Goal: Information Seeking & Learning: Learn about a topic

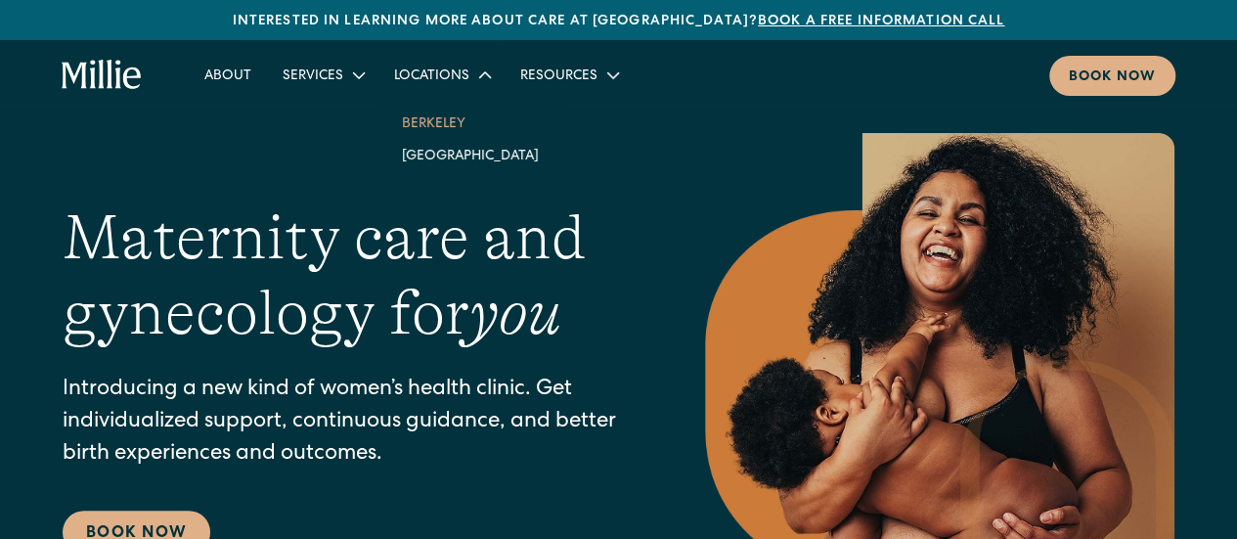
click at [425, 122] on link "Berkeley" at bounding box center [470, 123] width 168 height 32
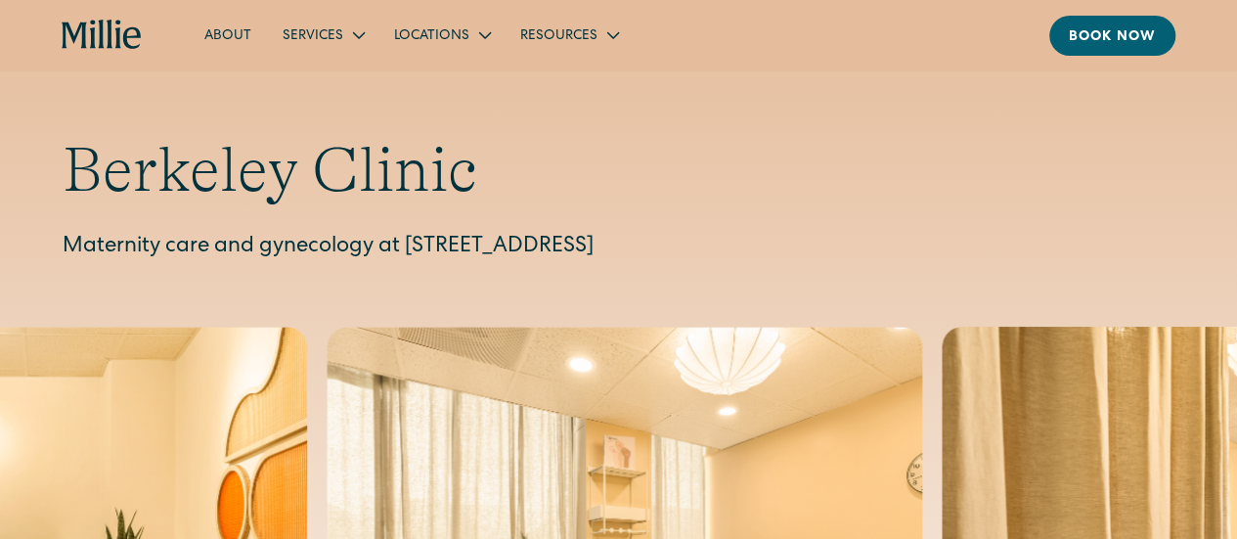
drag, startPoint x: 406, startPoint y: 245, endPoint x: 908, endPoint y: 244, distance: 501.7
click at [908, 244] on p "Maternity care and gynecology at 2999 Regent Street, Suite 524, Berkeley, CA 94…" at bounding box center [619, 248] width 1112 height 32
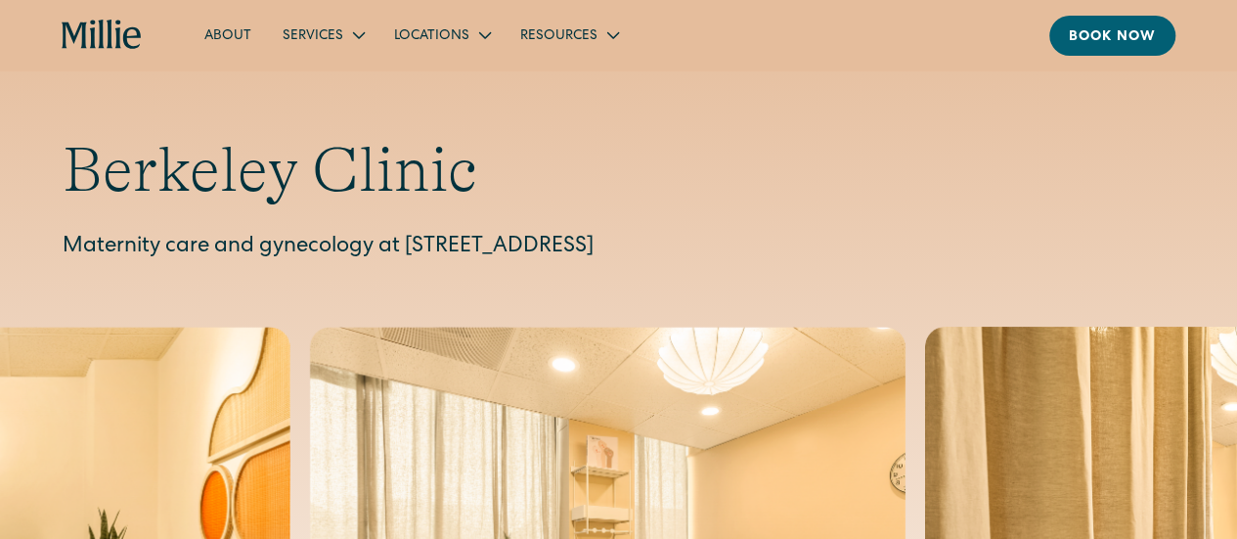
copy p "2999 Regent Street, Suite 524, Berkeley, CA 94705"
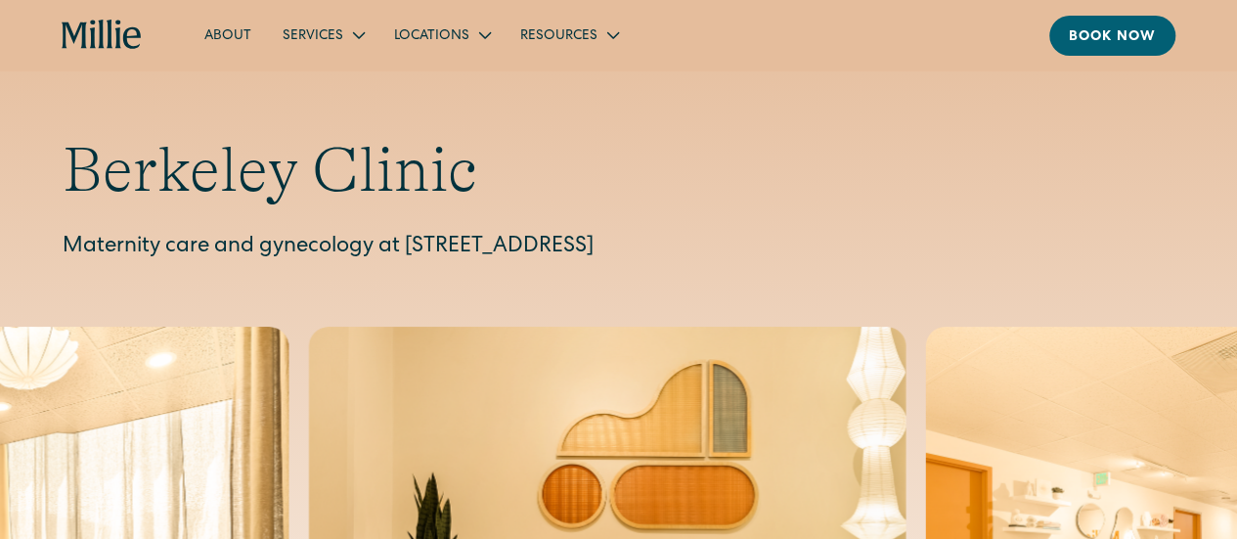
click at [859, 232] on p "Maternity care and gynecology at 2999 Regent Street, Suite 524, Berkeley, CA 94…" at bounding box center [619, 248] width 1112 height 32
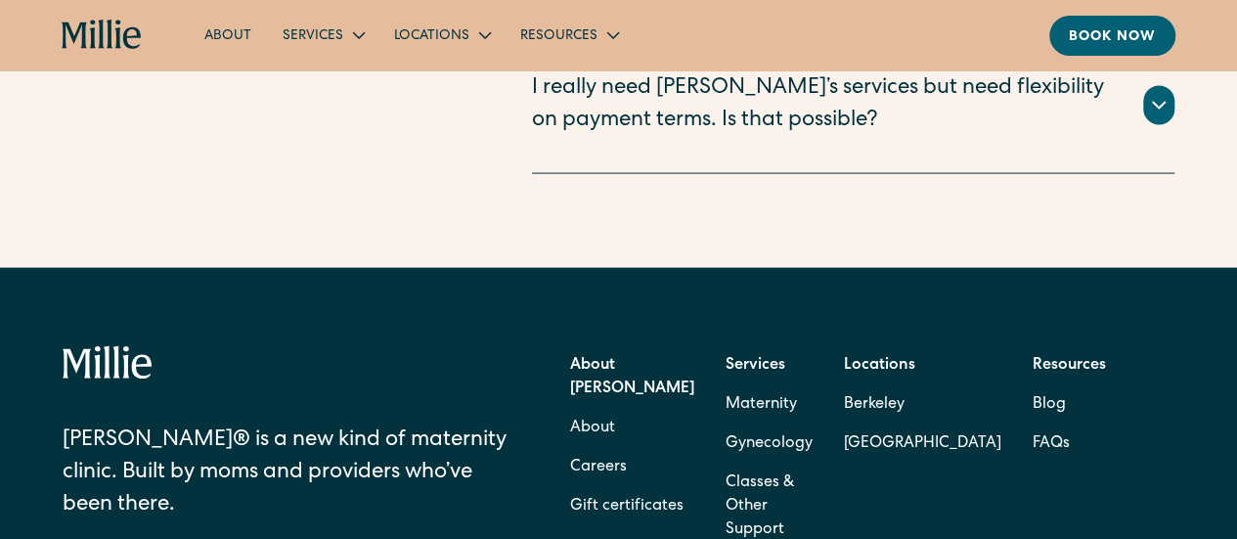
scroll to position [5736, 0]
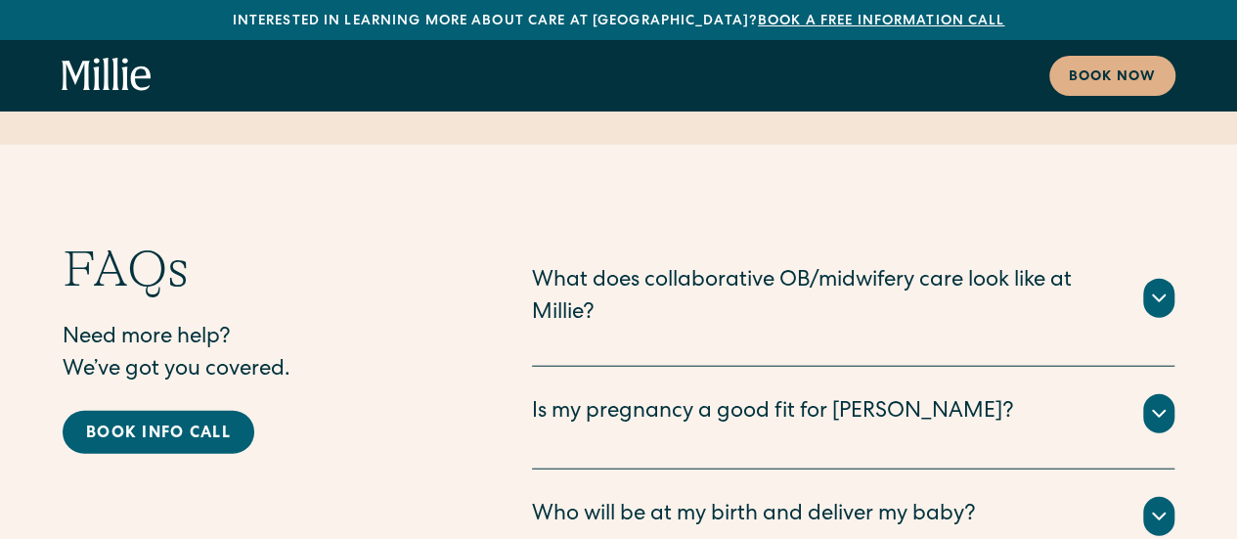
scroll to position [9721, 0]
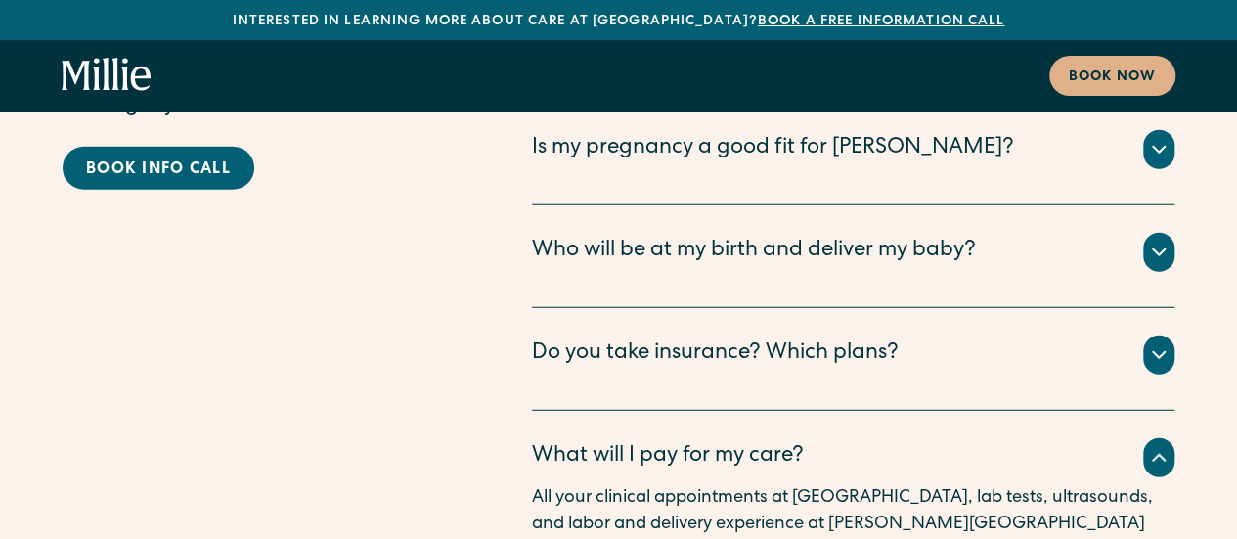
scroll to position [9916, 0]
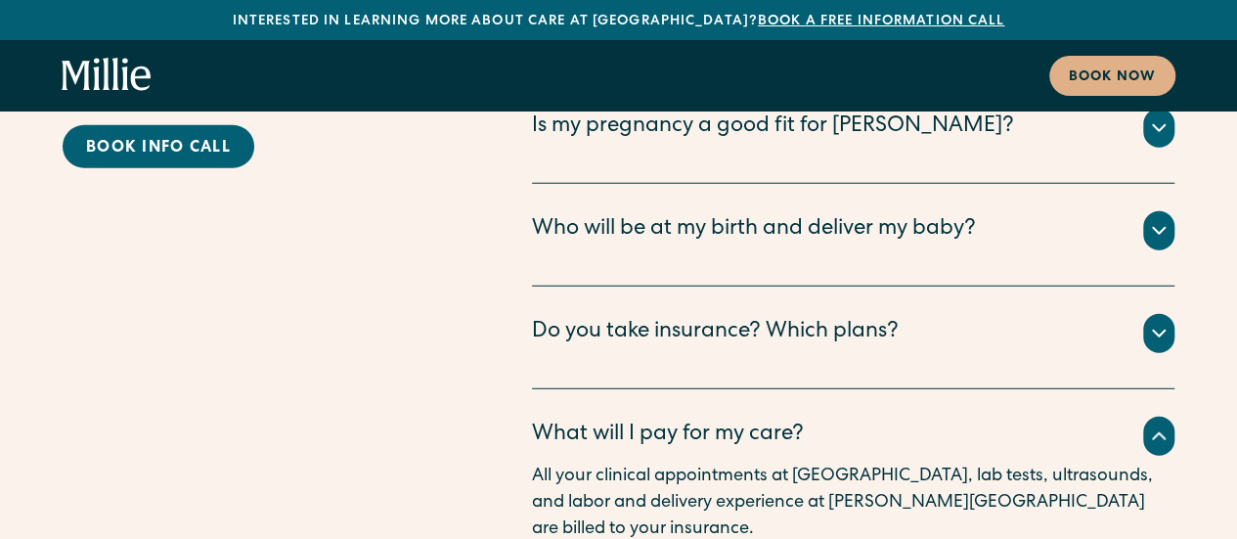
drag, startPoint x: 941, startPoint y: 363, endPoint x: 548, endPoint y: 342, distance: 393.7
drag, startPoint x: 716, startPoint y: 301, endPoint x: 870, endPoint y: 305, distance: 154.6
click at [870, 464] on p "All your clinical appointments at Millie, lab tests, ultrasounds, and labor and…" at bounding box center [853, 503] width 643 height 79
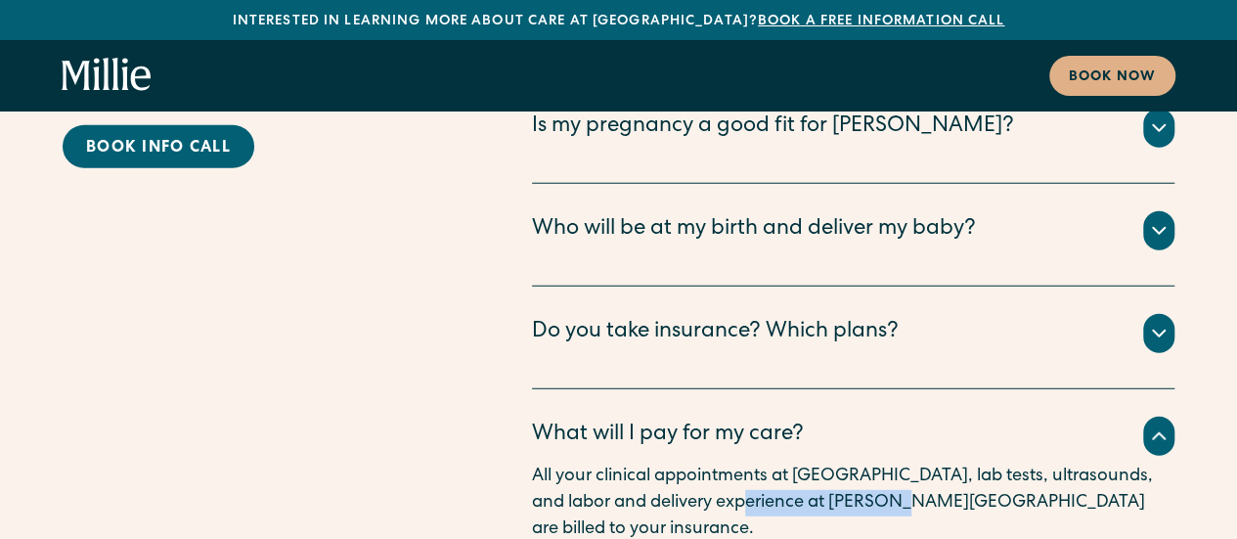
copy p "[PERSON_NAME][GEOGRAPHIC_DATA]"
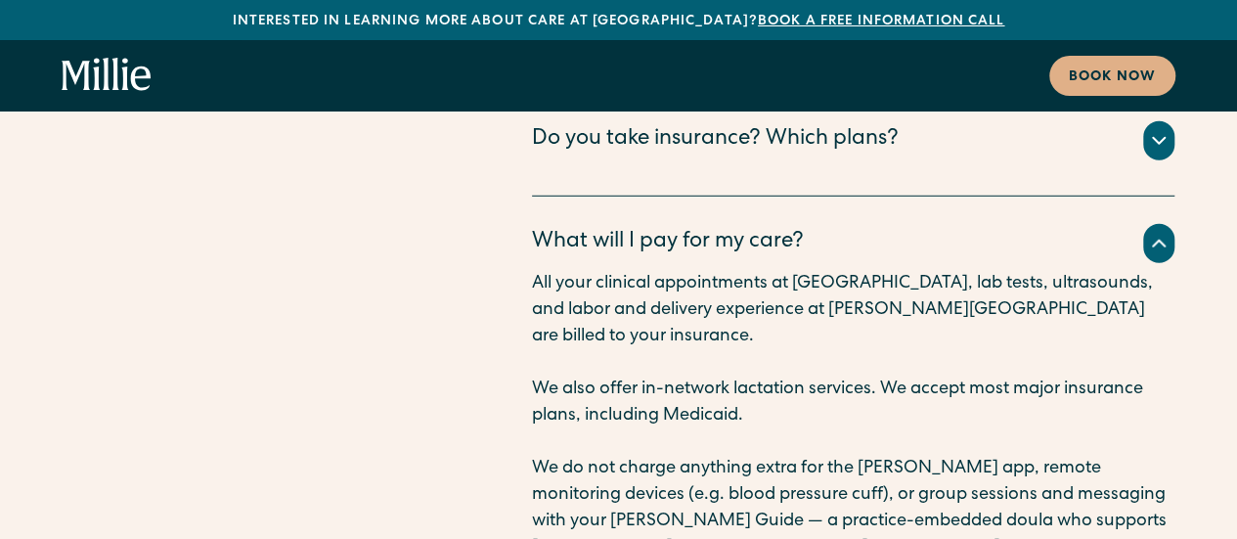
scroll to position [10112, 0]
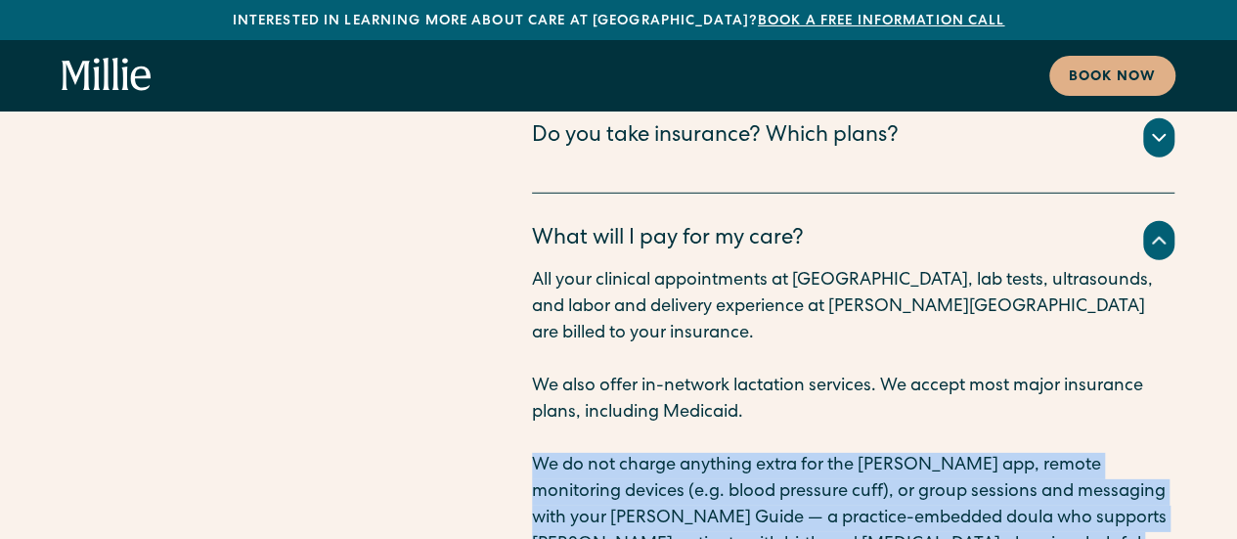
drag, startPoint x: 828, startPoint y: 472, endPoint x: 814, endPoint y: 191, distance: 282.0
click at [814, 268] on div "All your clinical appointments at Millie, lab tests, ultrasounds, and labor and…" at bounding box center [853, 505] width 643 height 475
click at [819, 453] on p "We do not charge anything extra for the Millie app, remote monitoring devices (…" at bounding box center [853, 532] width 643 height 158
drag, startPoint x: 827, startPoint y: 199, endPoint x: 843, endPoint y: 506, distance: 307.5
click at [843, 506] on div "All your clinical appointments at Millie, lab tests, ultrasounds, and labor and…" at bounding box center [853, 505] width 643 height 475
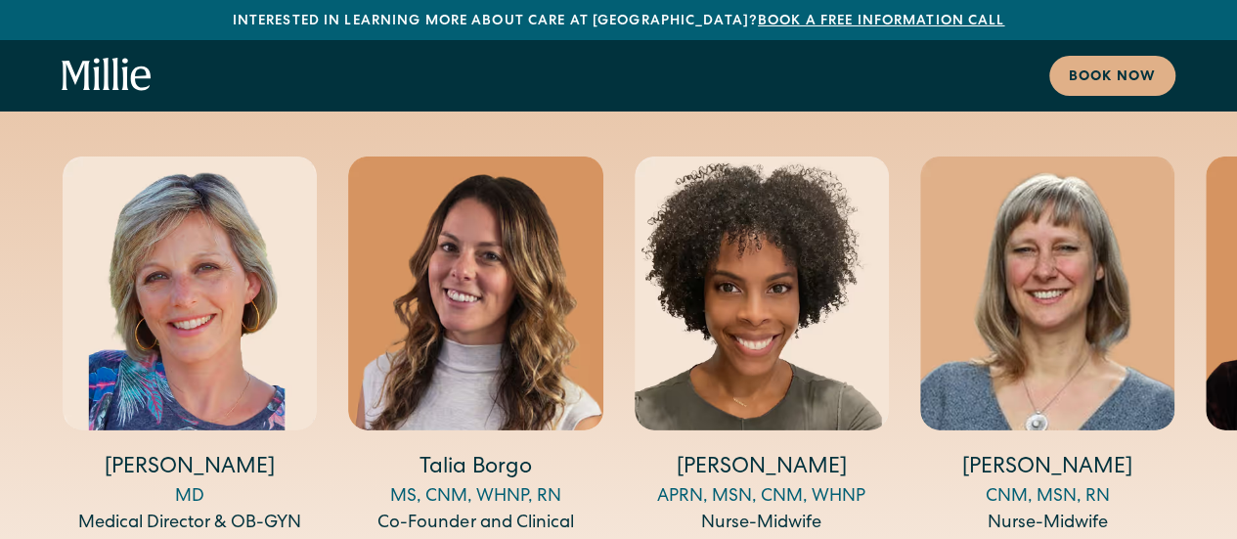
scroll to position [6650, 0]
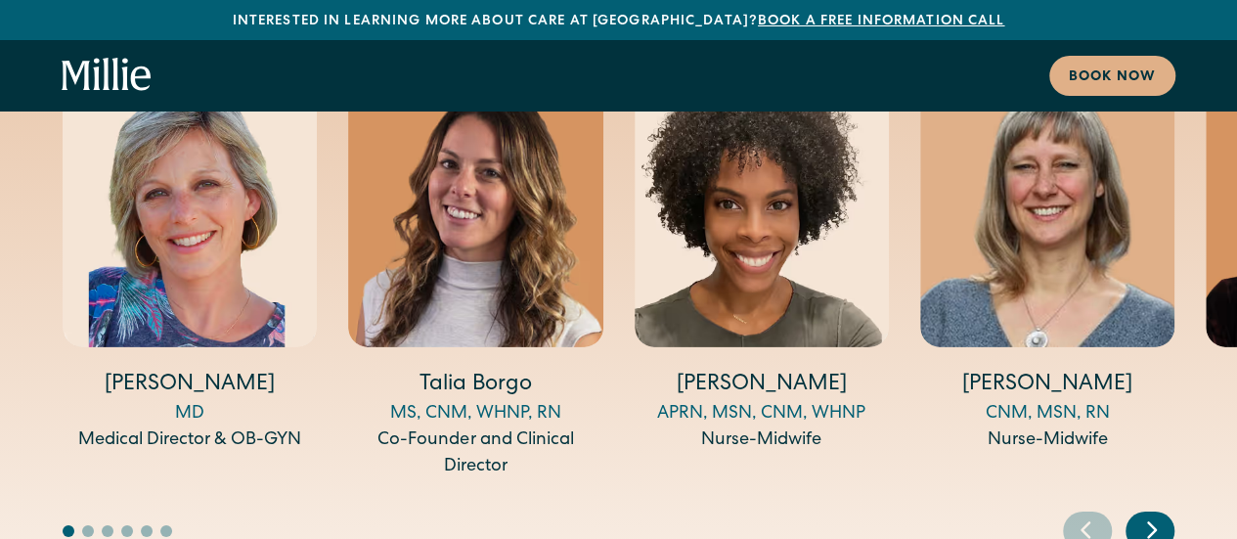
click at [1136, 511] on div "Next slide" at bounding box center [1150, 530] width 49 height 39
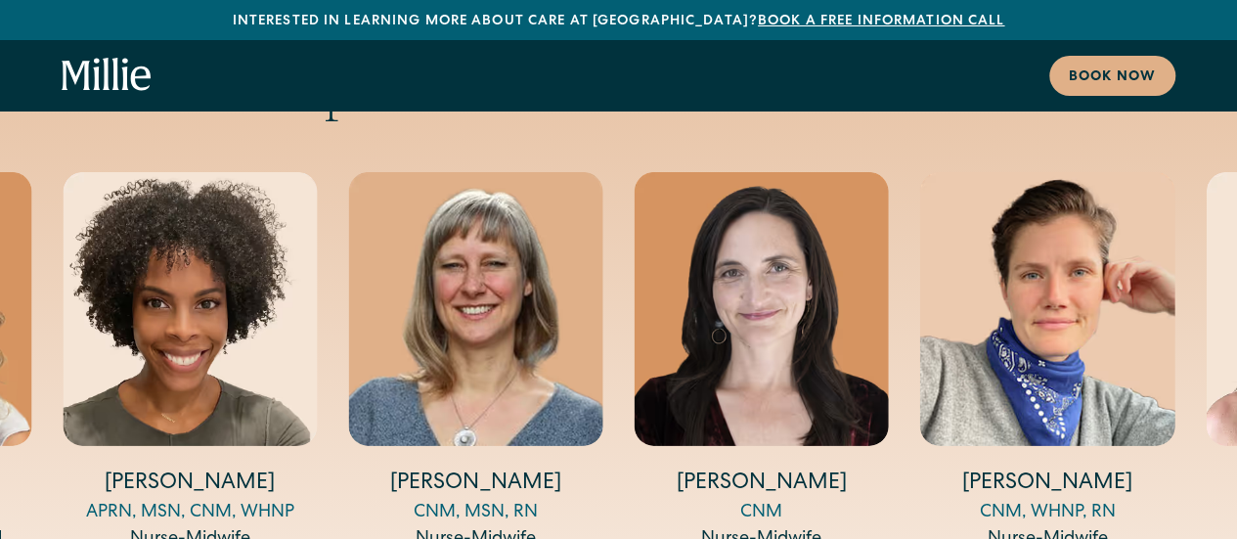
scroll to position [6552, 0]
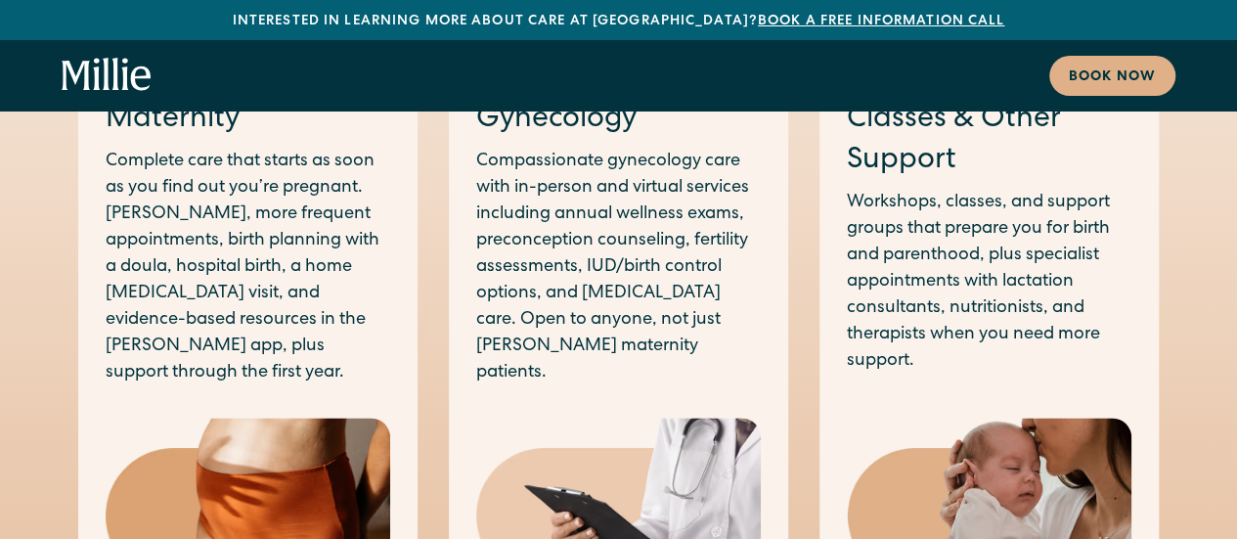
scroll to position [0, 0]
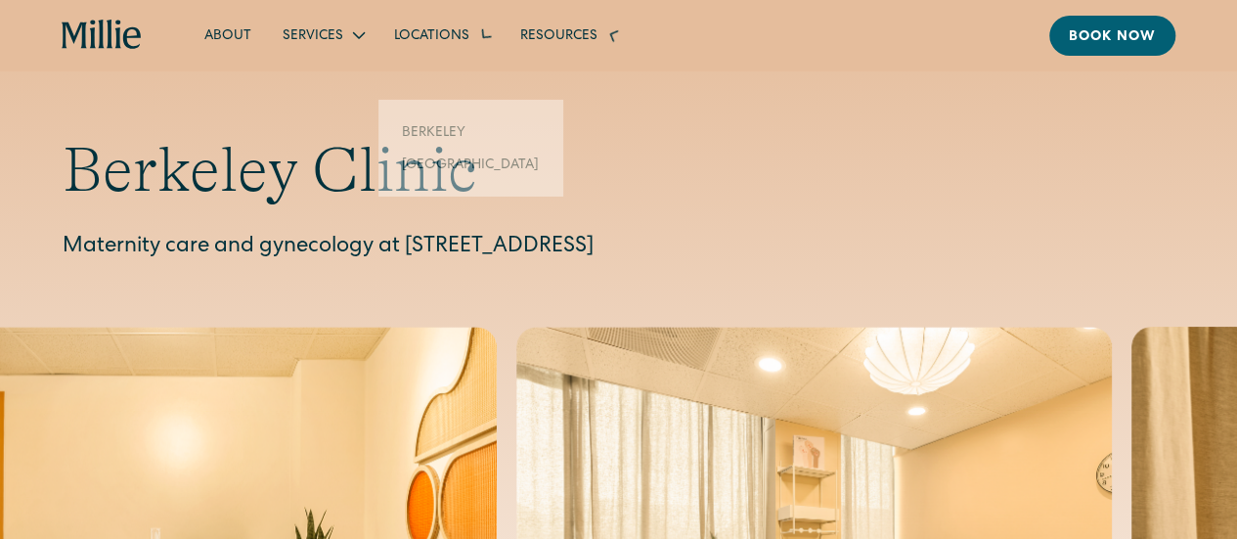
click at [485, 37] on icon at bounding box center [484, 35] width 33 height 33
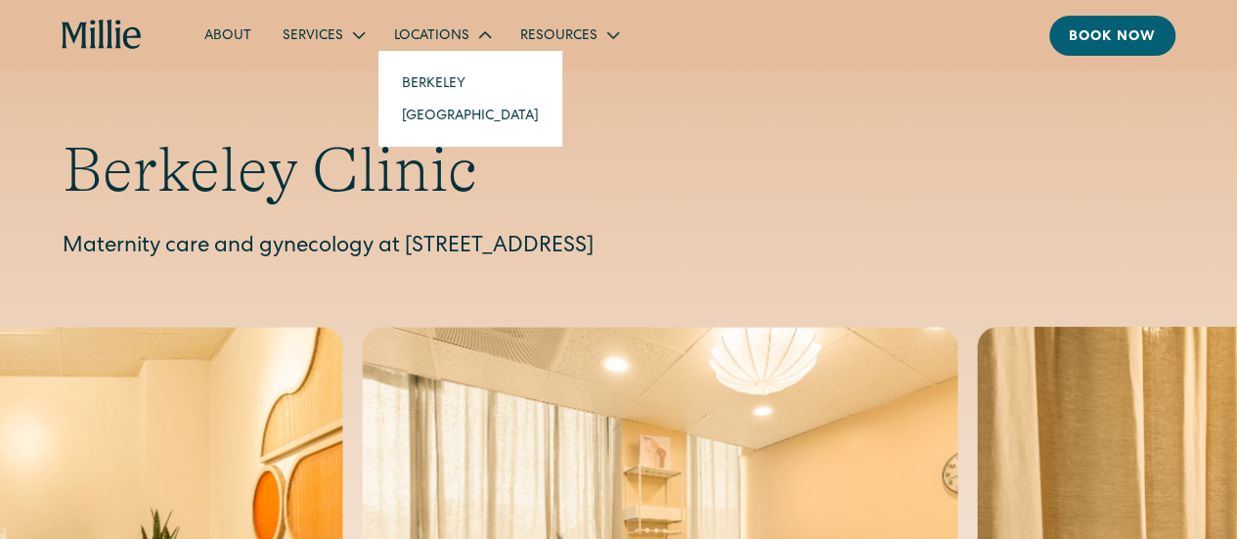
click at [457, 80] on link "Berkeley" at bounding box center [470, 83] width 168 height 32
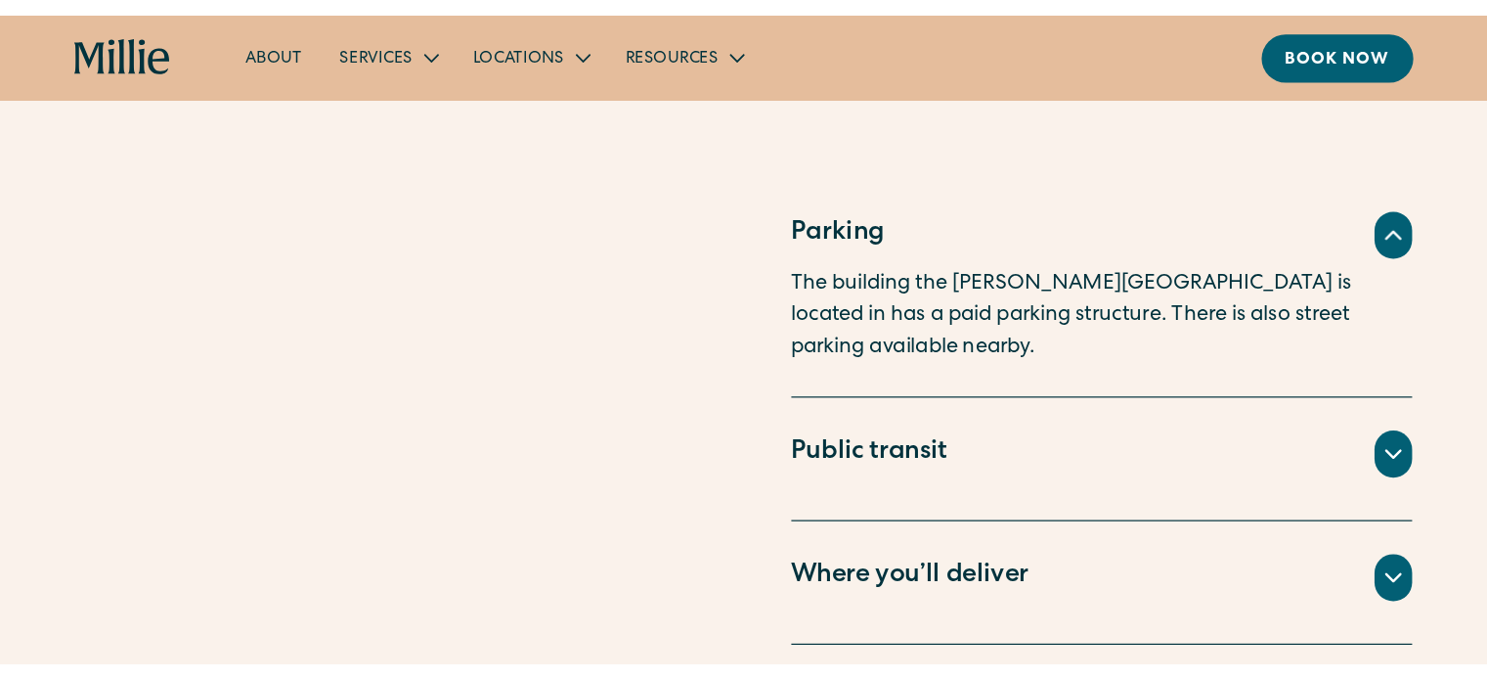
scroll to position [1271, 0]
